Goal: Navigation & Orientation: Go to known website

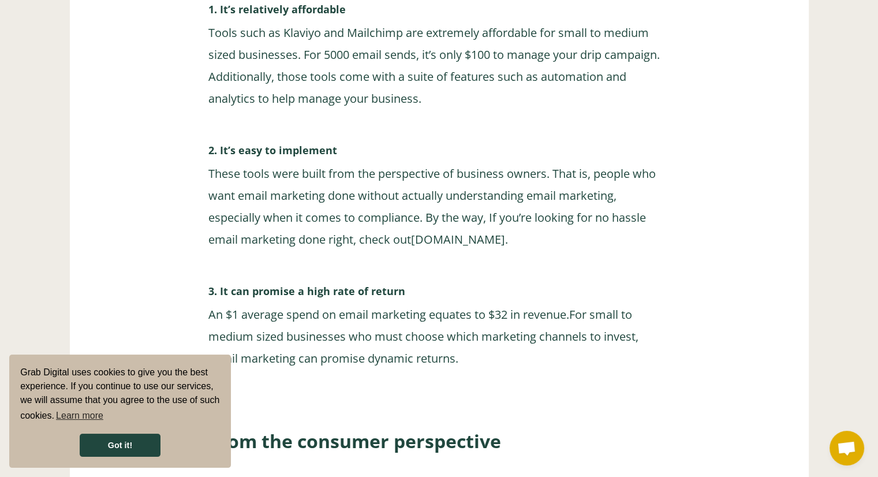
scroll to position [2562, 0]
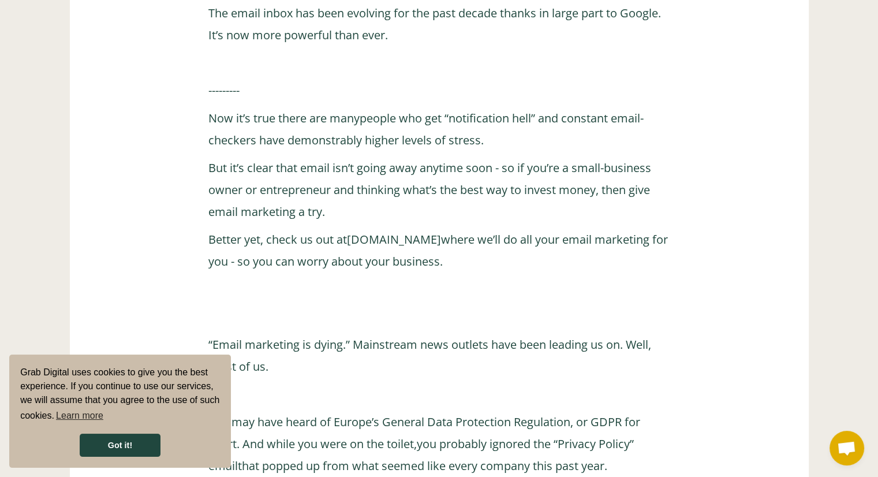
click at [341, 240] on p "Better yet, check us out at [DOMAIN_NAME] where we’ll do all your email marketi…" at bounding box center [439, 251] width 462 height 44
click at [381, 243] on link "grabdigital.co" at bounding box center [394, 240] width 94 height 16
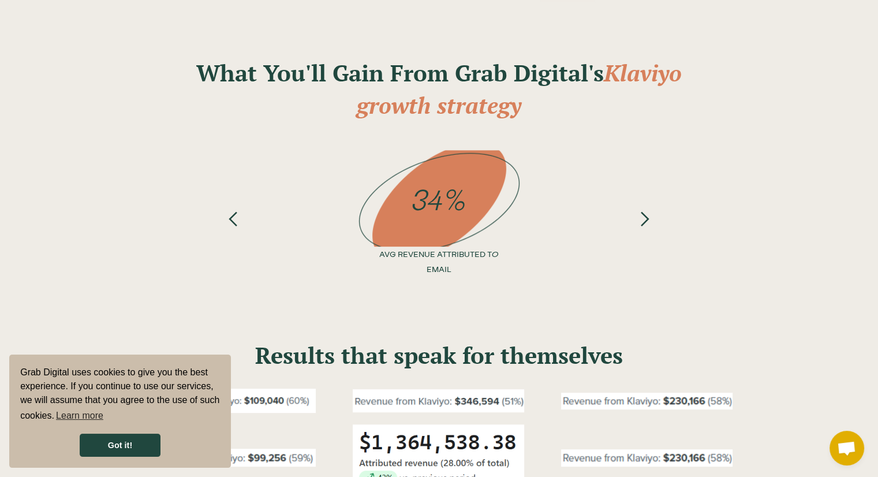
scroll to position [413, 0]
click at [646, 206] on div "next slide" at bounding box center [644, 180] width 17 height 61
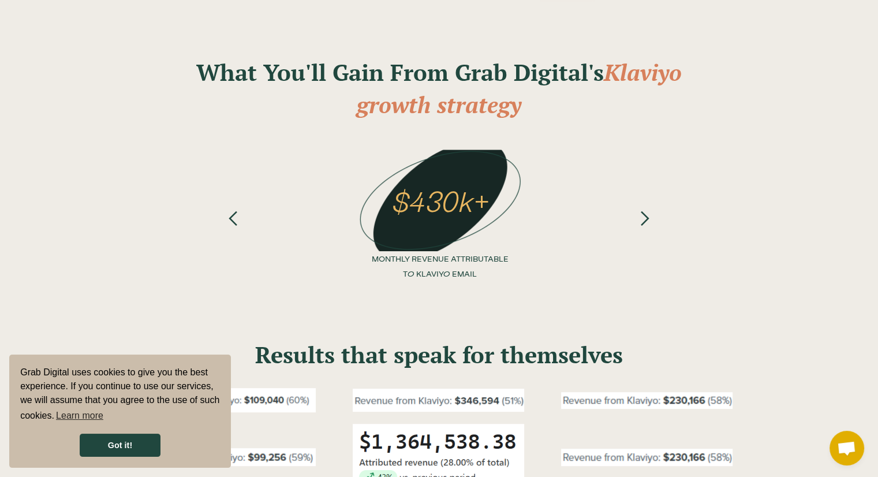
click at [245, 212] on div "previous slide" at bounding box center [234, 214] width 46 height 129
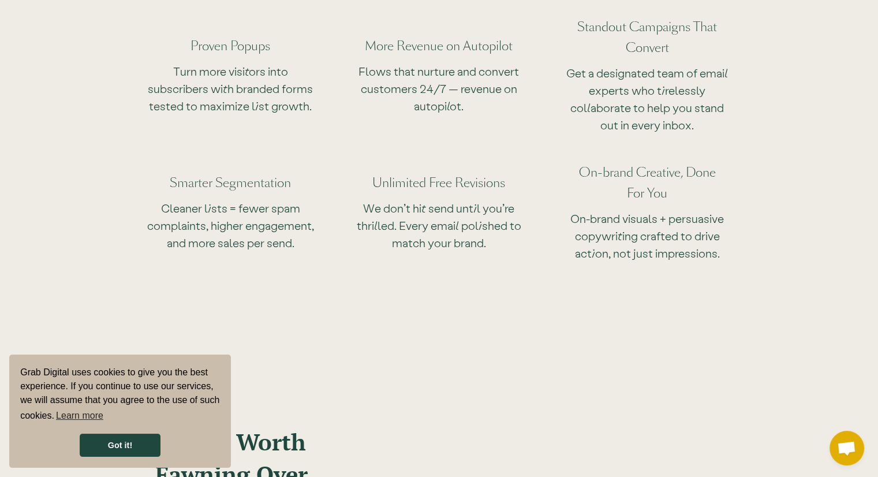
scroll to position [1103, 0]
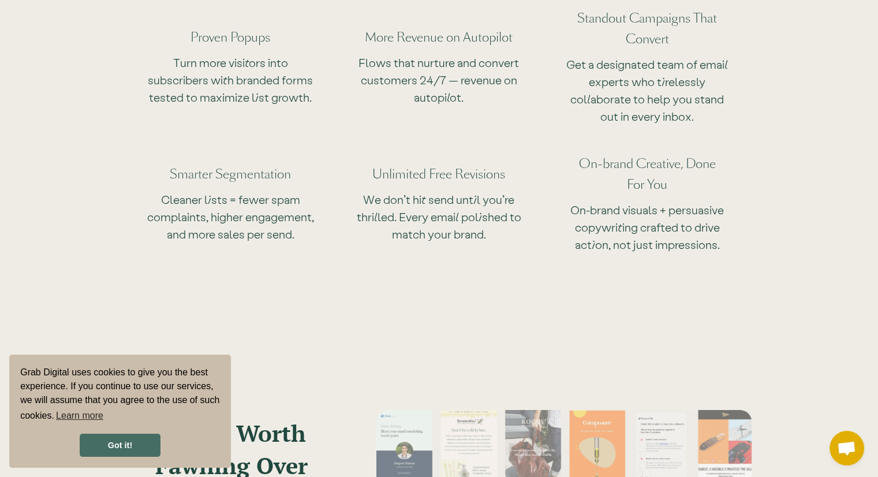
click at [110, 444] on link "Got it!" at bounding box center [120, 445] width 81 height 23
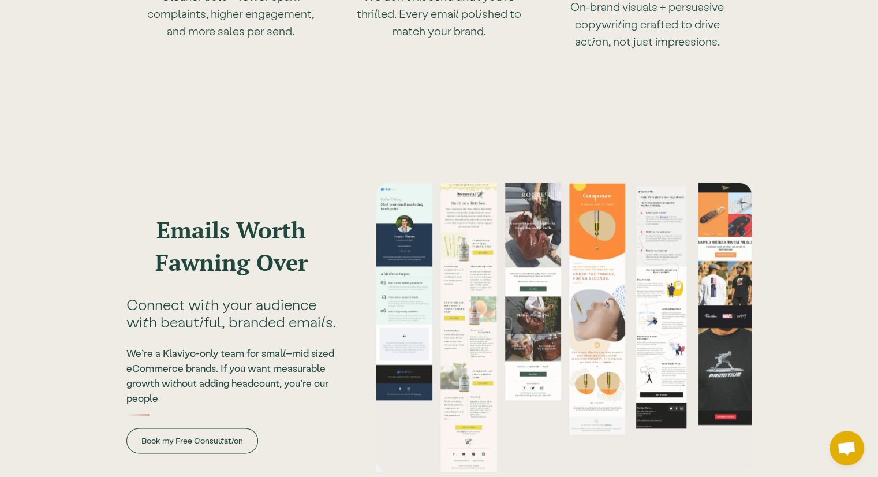
scroll to position [1309, 0]
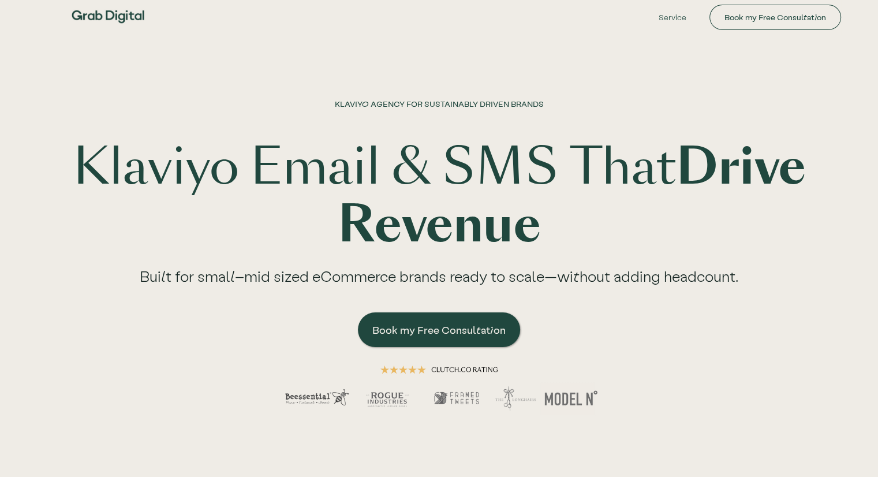
click at [229, 0] on div at bounding box center [339, 17] width 543 height 35
